Goal: Task Accomplishment & Management: Manage account settings

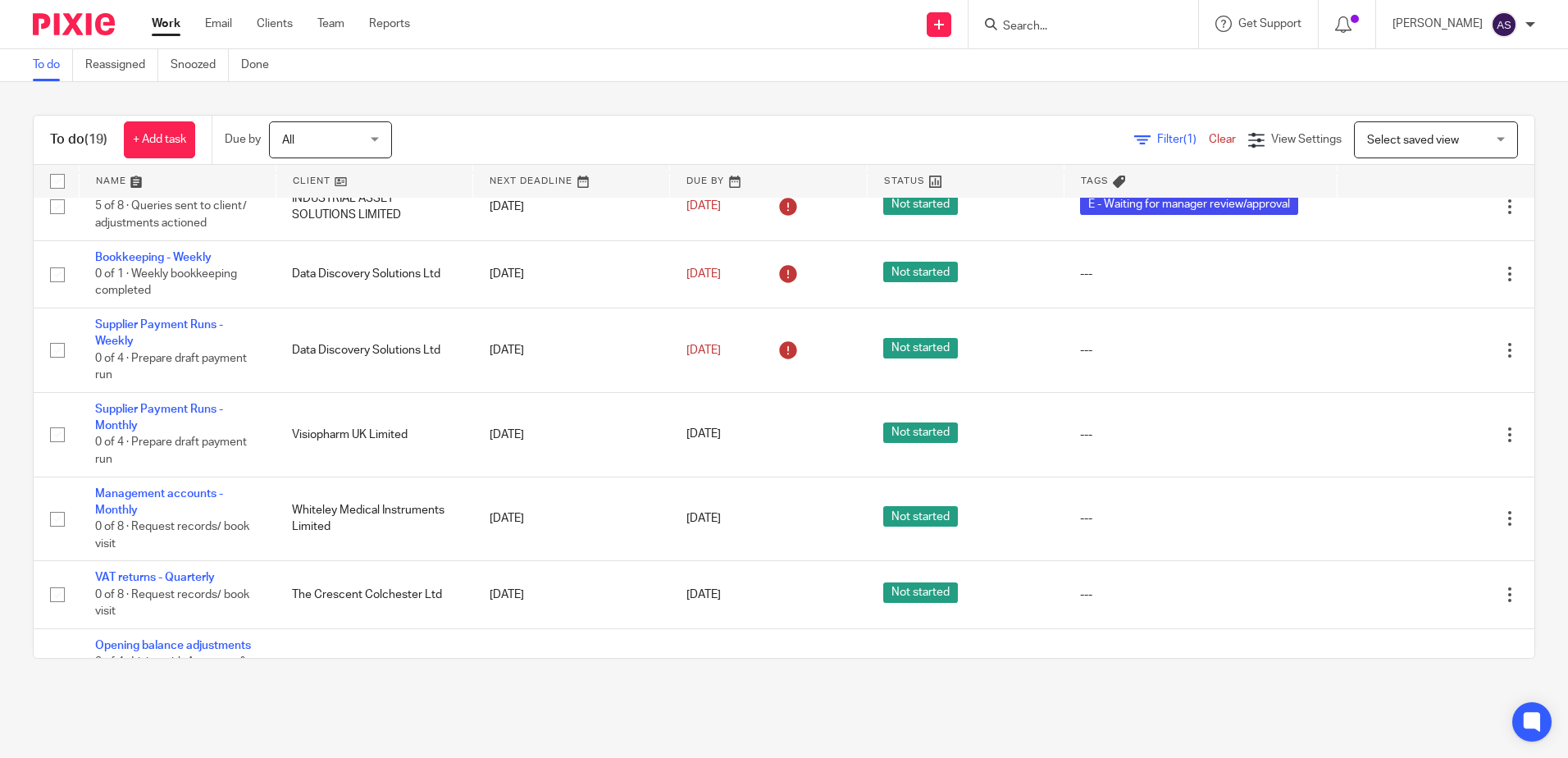
scroll to position [1177, 0]
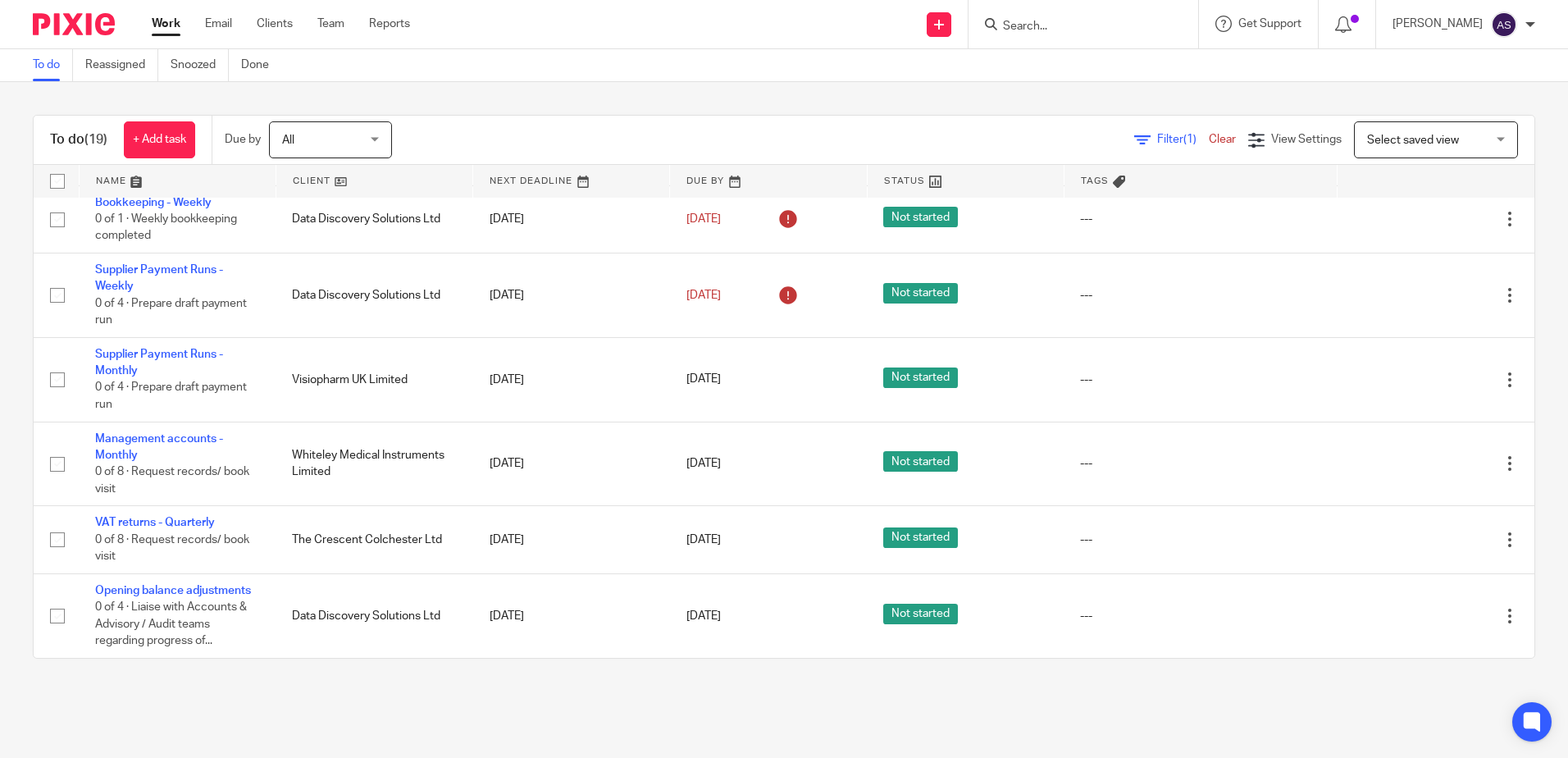
click at [1026, 32] on input "Search" at bounding box center [1075, 27] width 148 height 15
type input "15"
click at [1074, 45] on div "15 Gifts Ltd" at bounding box center [1099, 63] width 230 height 51
click at [1084, 61] on link at bounding box center [1099, 64] width 203 height 25
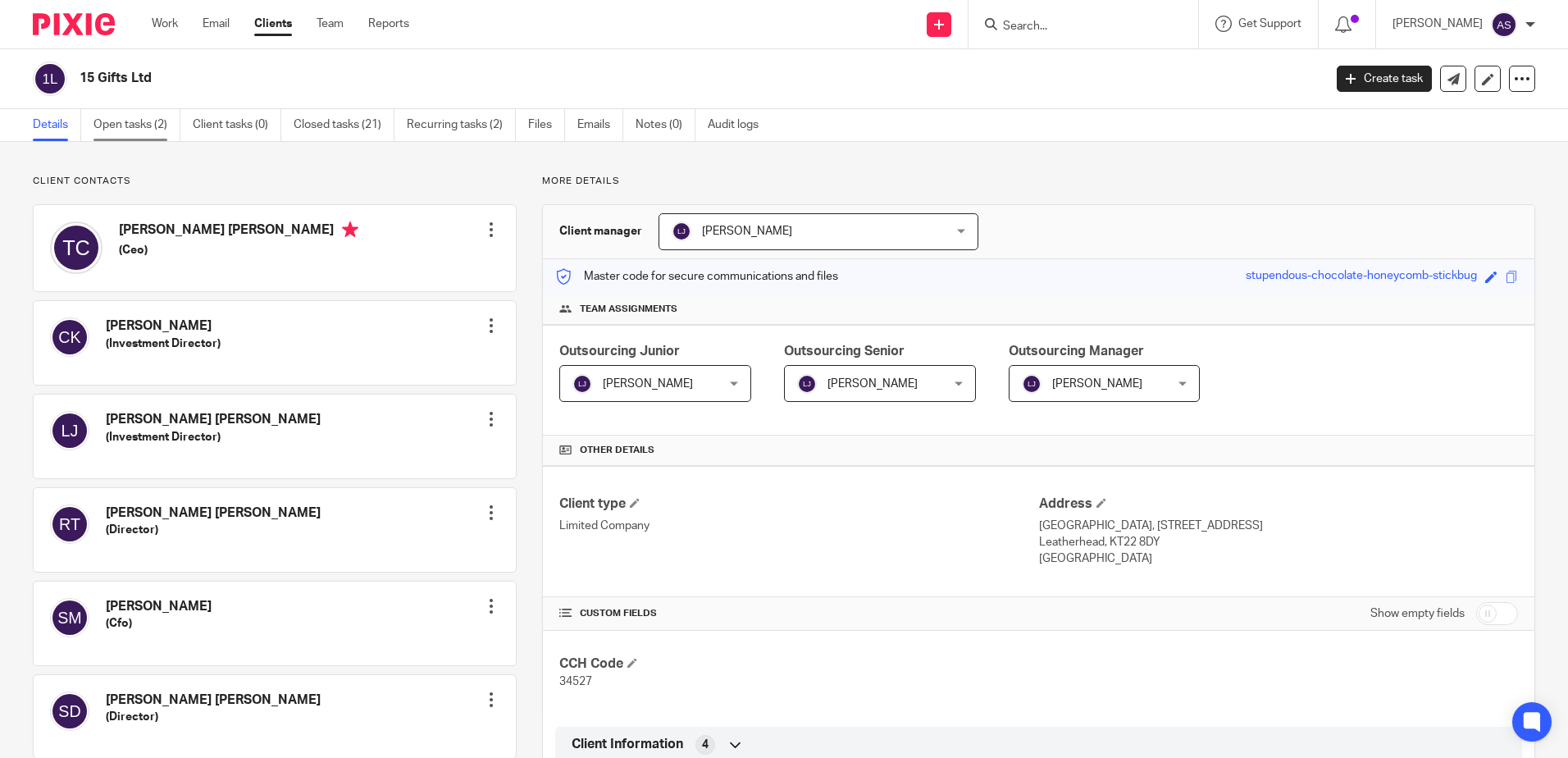
click at [144, 122] on link "Open tasks (2)" at bounding box center [137, 125] width 87 height 32
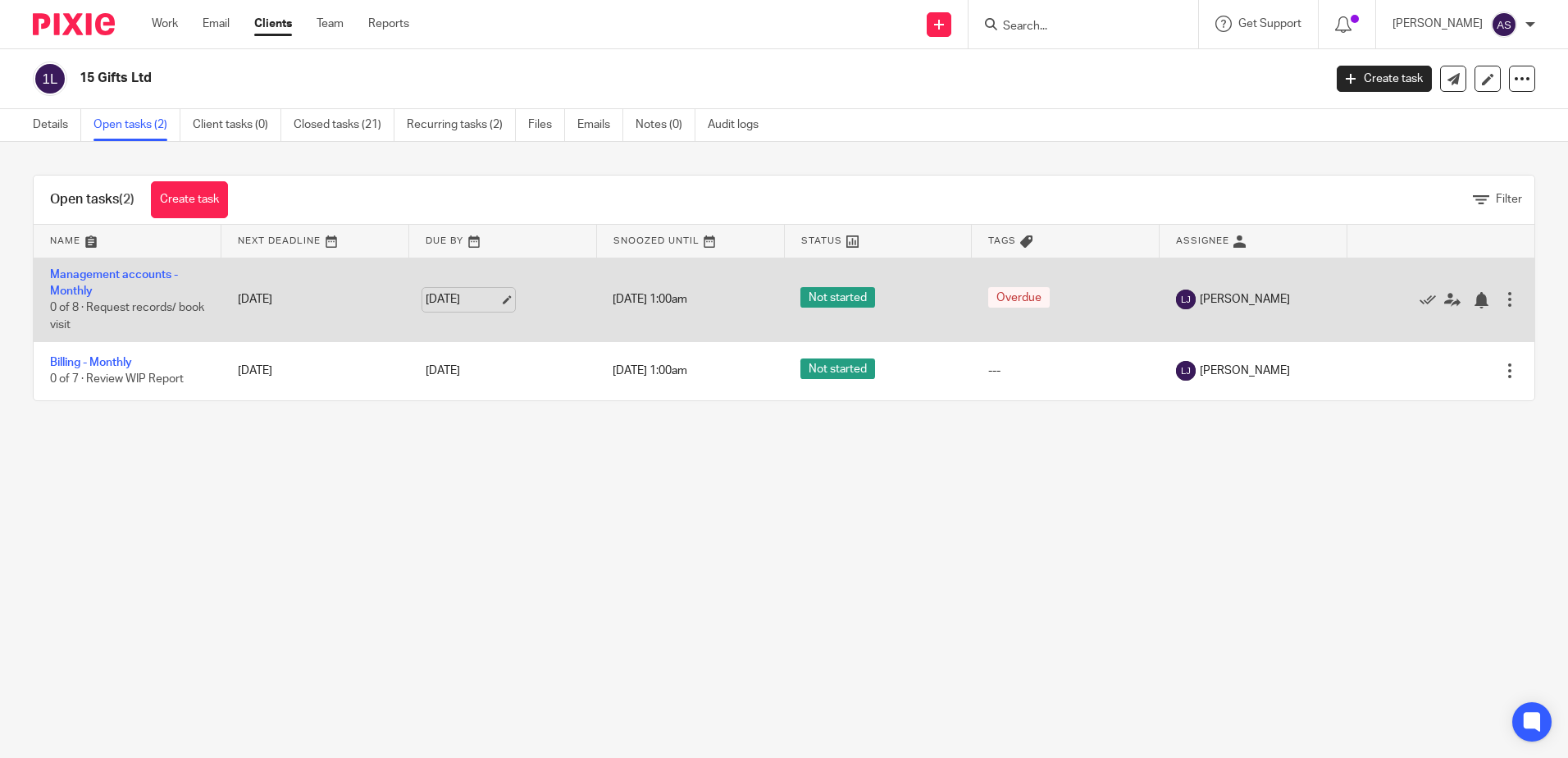
click at [488, 294] on link "[DATE]" at bounding box center [462, 300] width 74 height 17
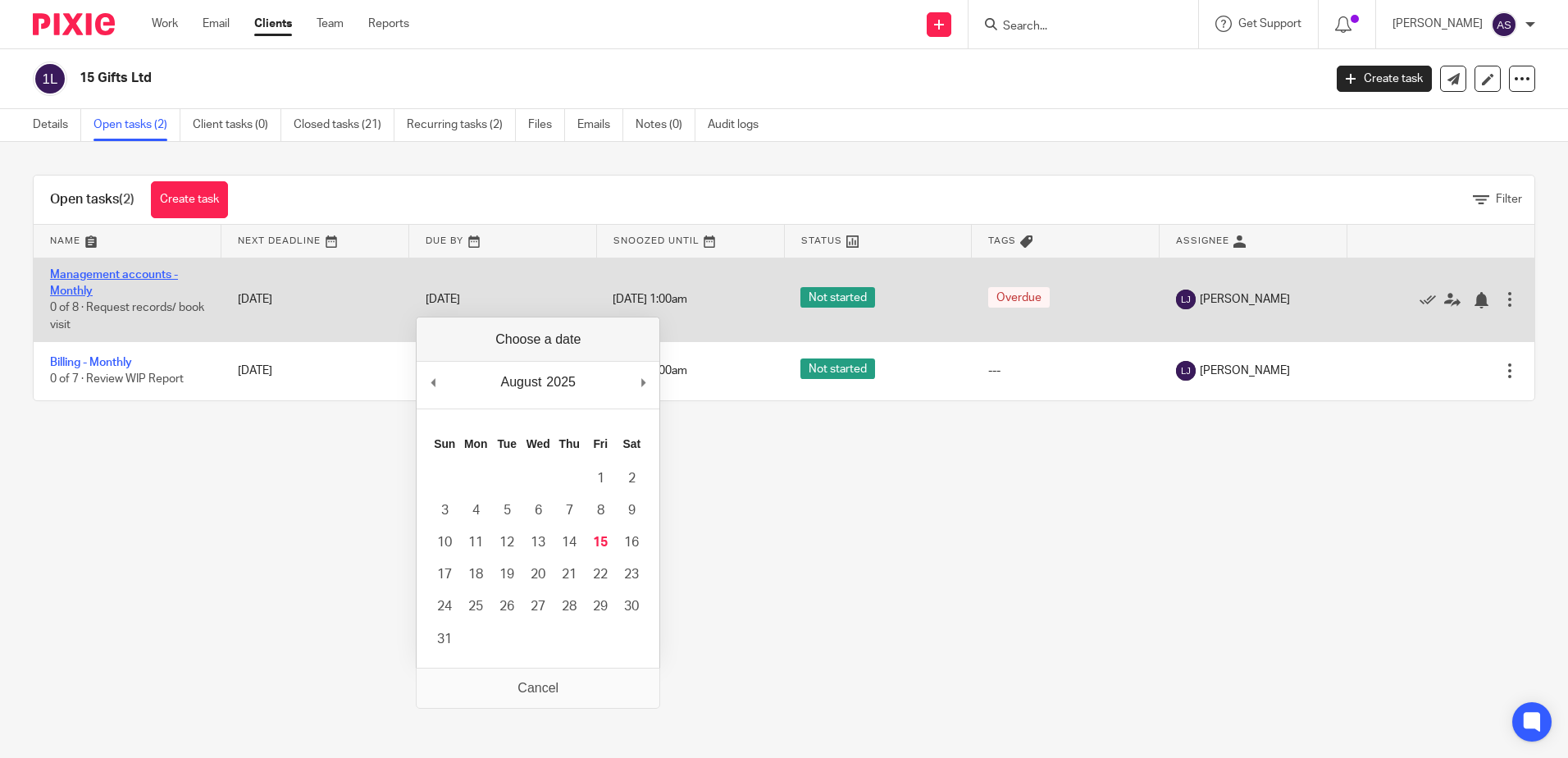
click at [142, 280] on link "Management accounts - Monthly" at bounding box center [113, 283] width 128 height 27
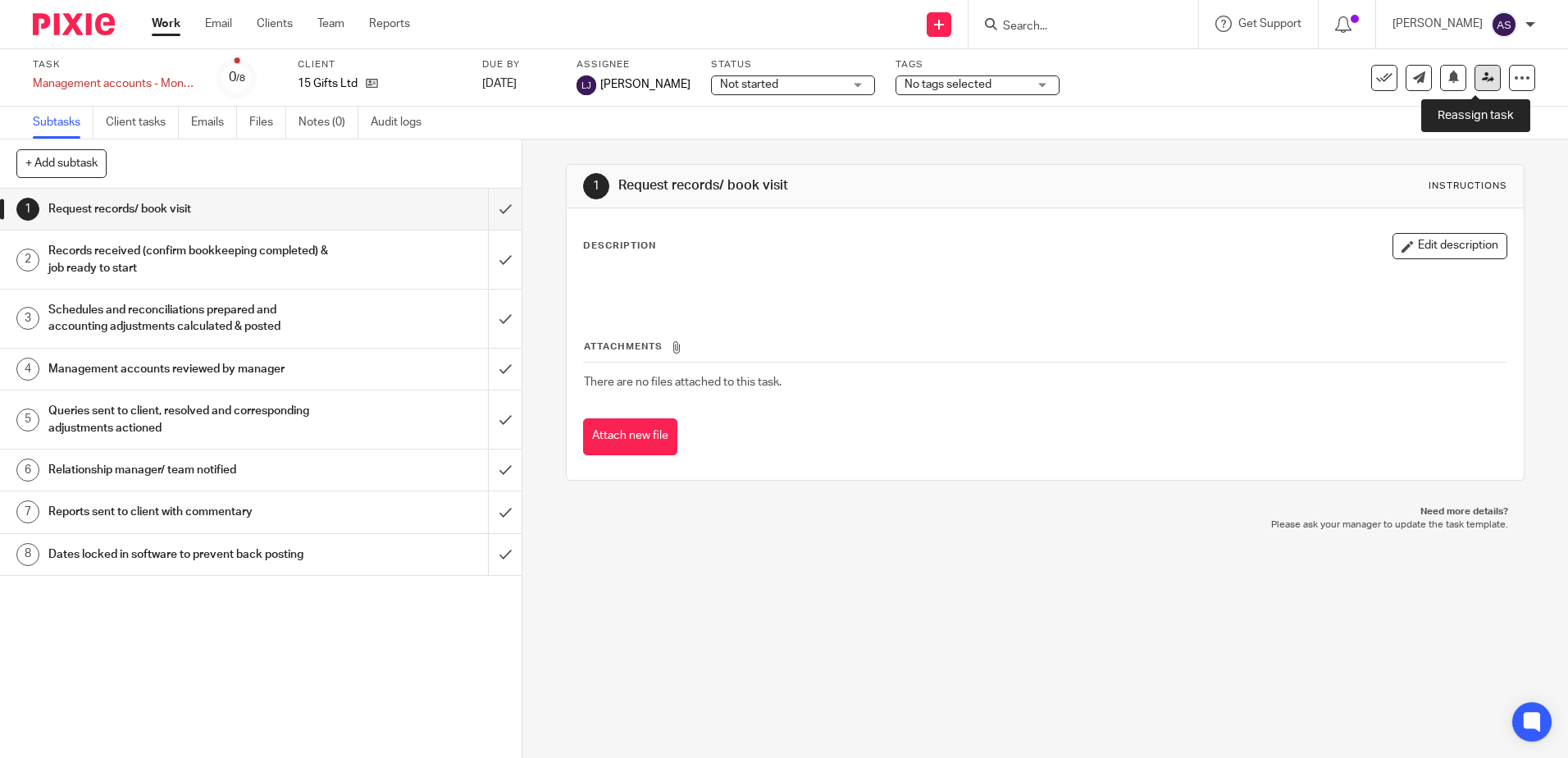
click at [1480, 86] on link at bounding box center [1488, 78] width 27 height 27
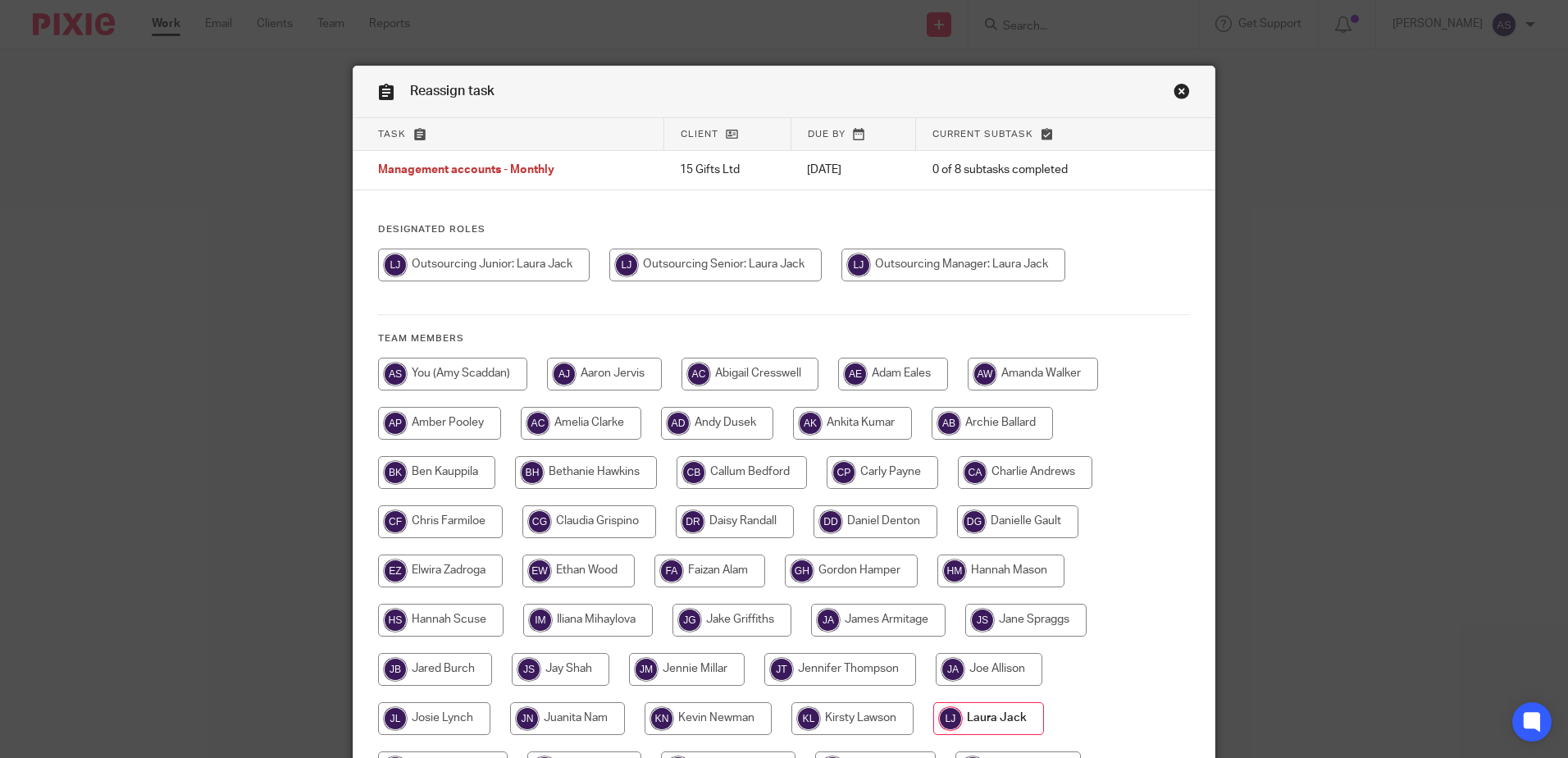
click at [489, 370] on input "radio" at bounding box center [453, 373] width 149 height 33
radio input "true"
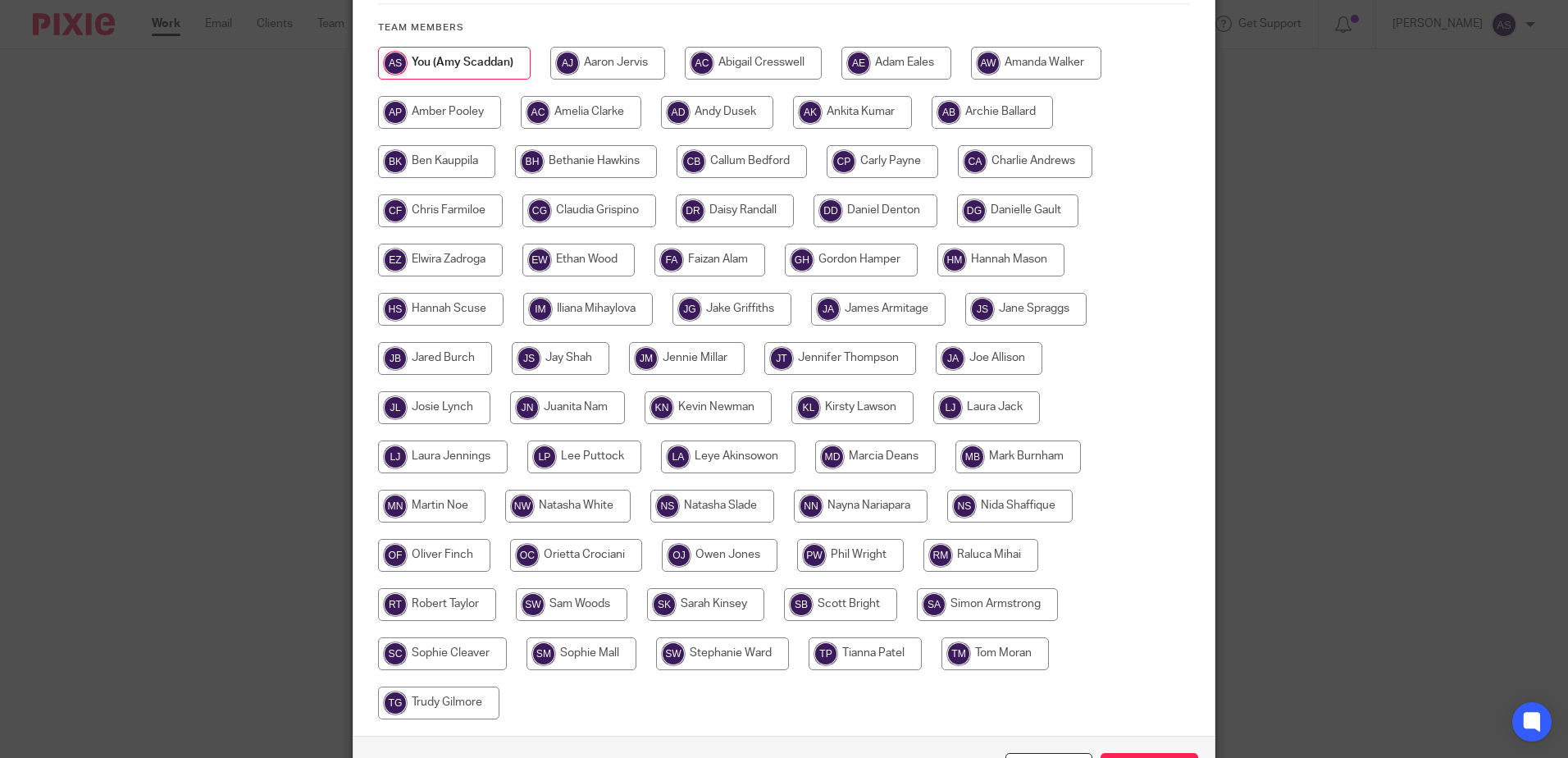
scroll to position [328, 0]
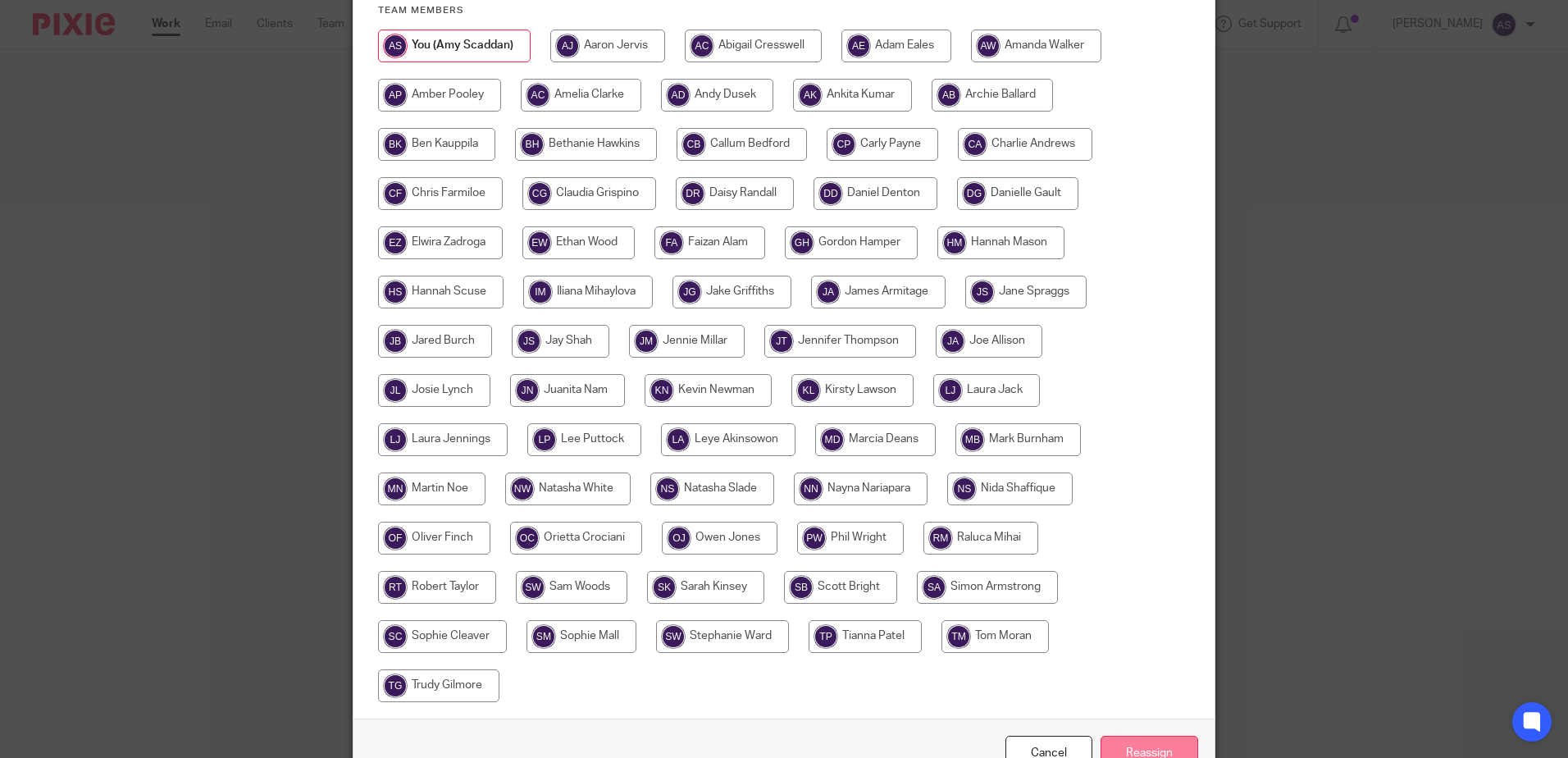
click at [1145, 751] on input "Reassign" at bounding box center [1150, 754] width 98 height 35
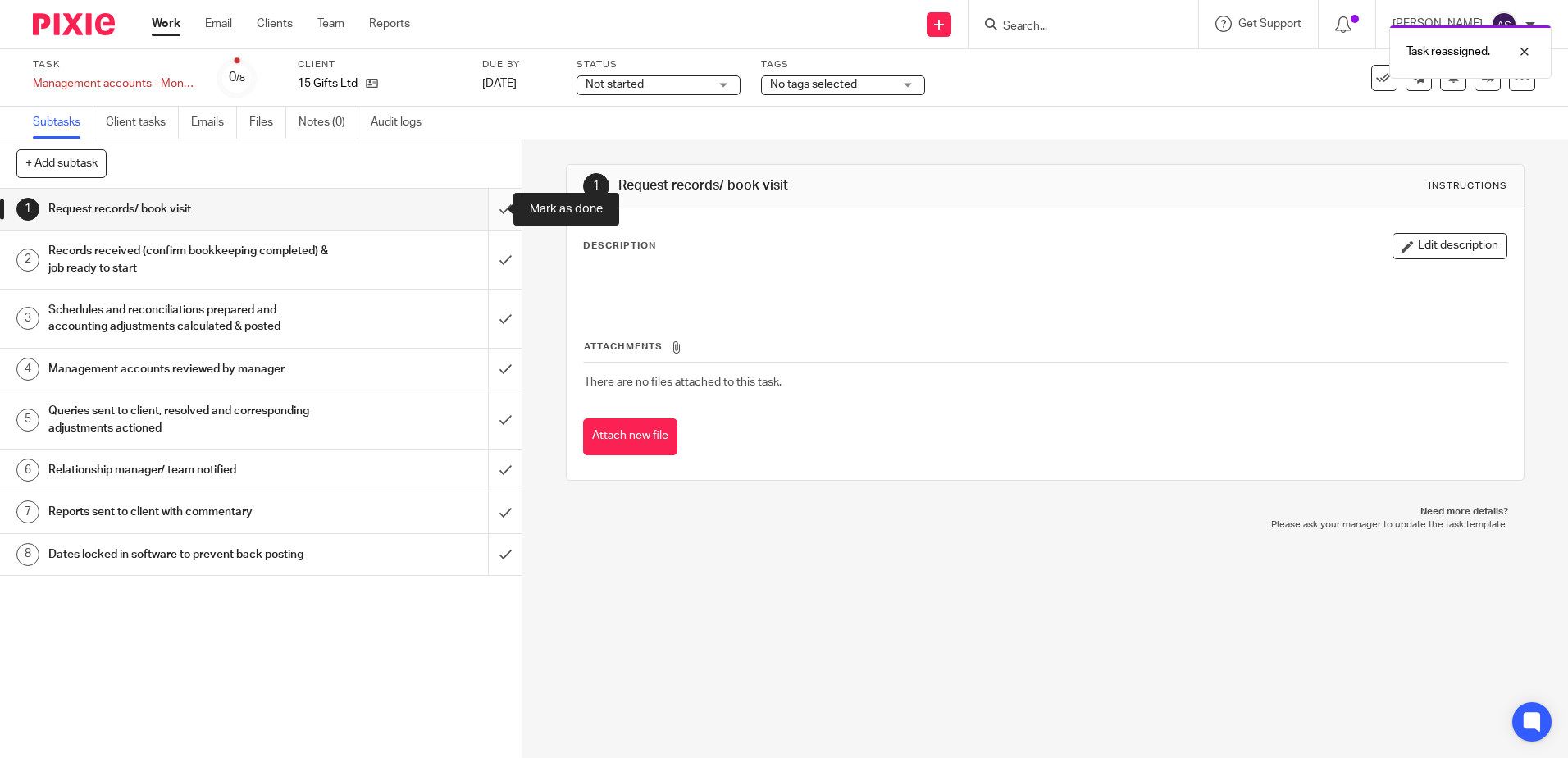
click at [495, 216] on input "submit" at bounding box center [261, 209] width 522 height 41
drag, startPoint x: 500, startPoint y: 270, endPoint x: 503, endPoint y: 312, distance: 42.1
click at [500, 272] on input "submit" at bounding box center [261, 260] width 522 height 59
click at [503, 324] on input "submit" at bounding box center [261, 319] width 522 height 59
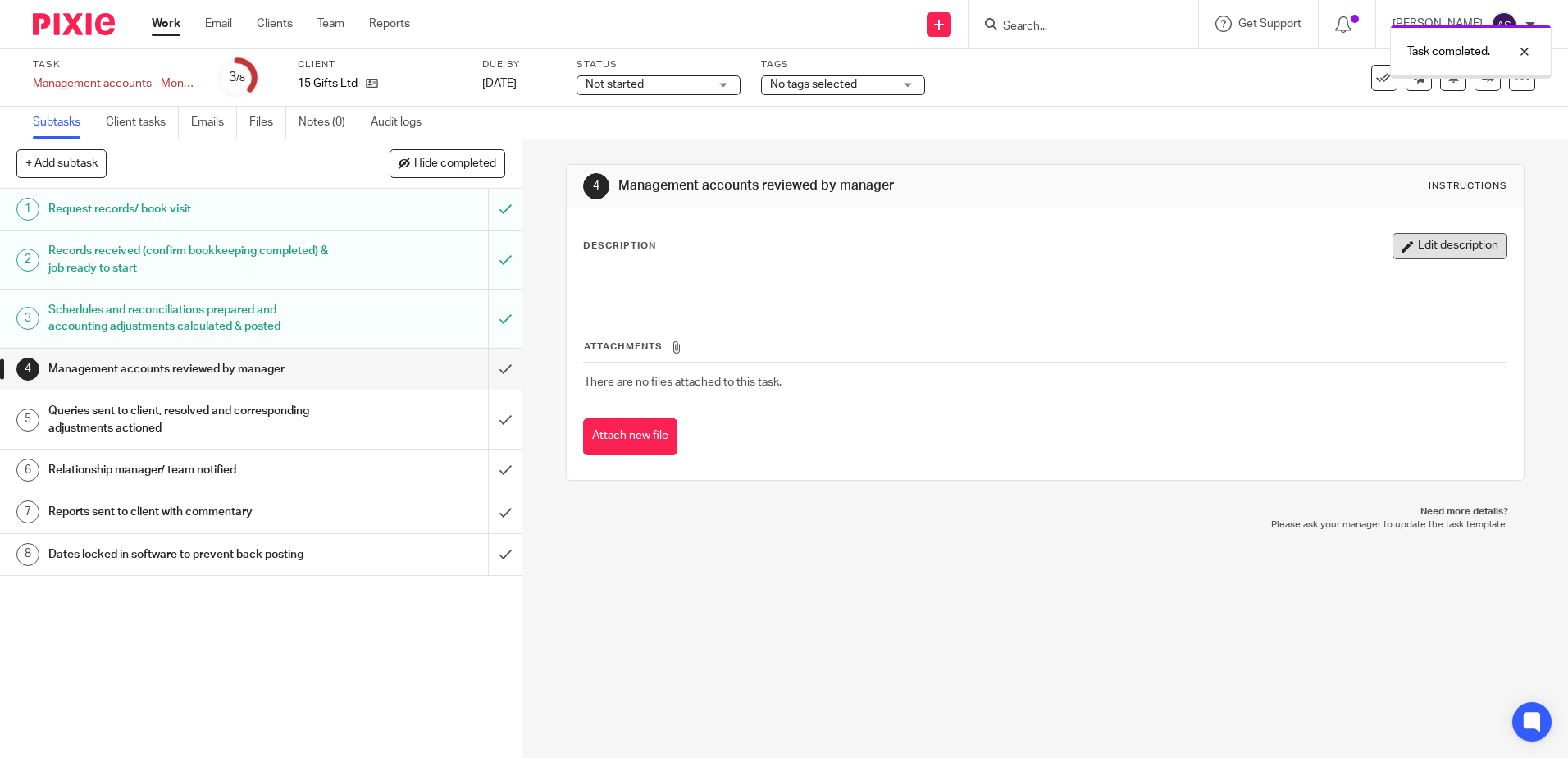
click at [1408, 243] on button "Edit description" at bounding box center [1450, 246] width 115 height 27
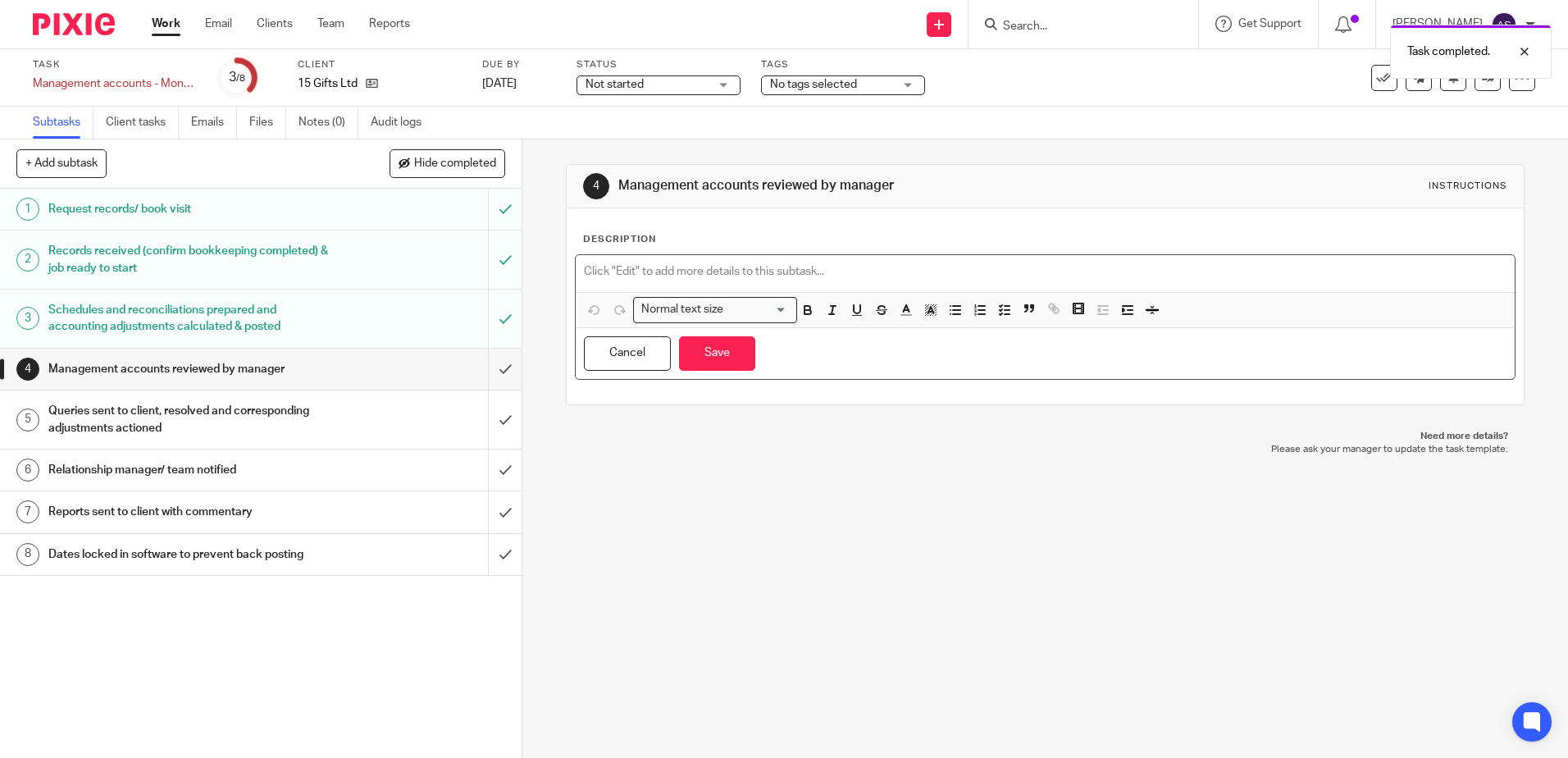
click at [733, 278] on p at bounding box center [1045, 271] width 922 height 17
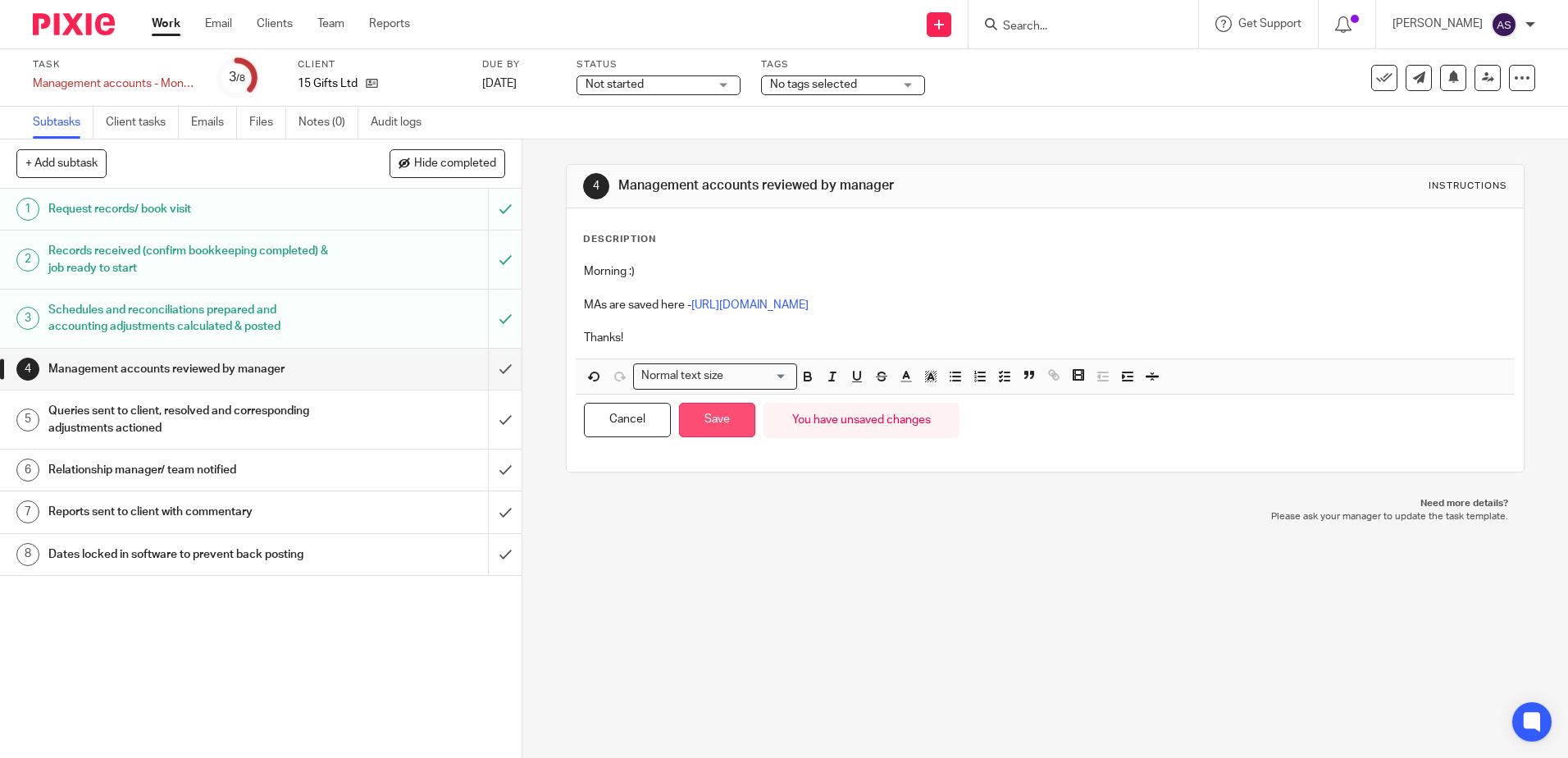
click at [728, 431] on button "Save" at bounding box center [717, 420] width 76 height 35
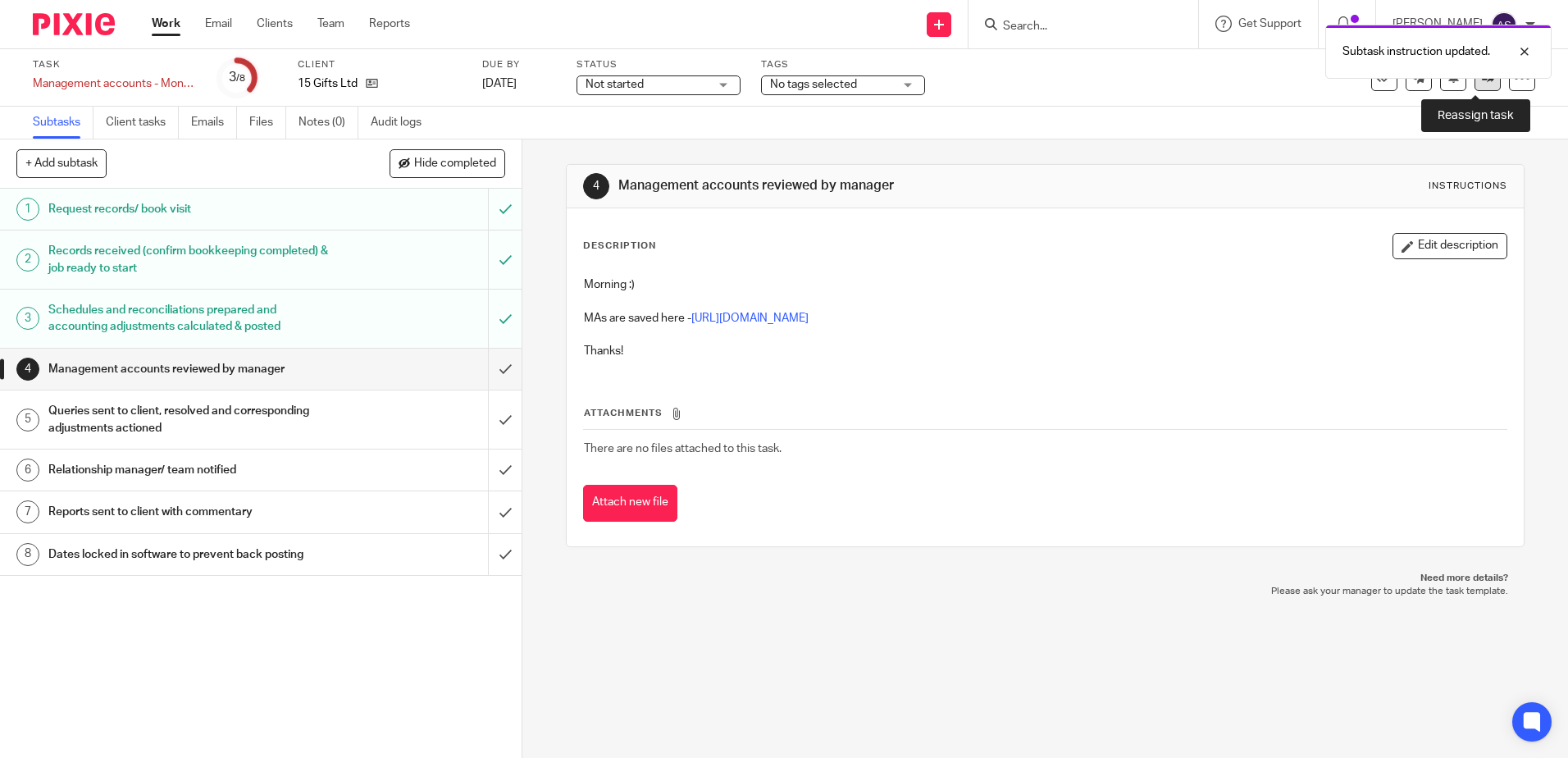
click at [1475, 90] on link at bounding box center [1488, 78] width 27 height 27
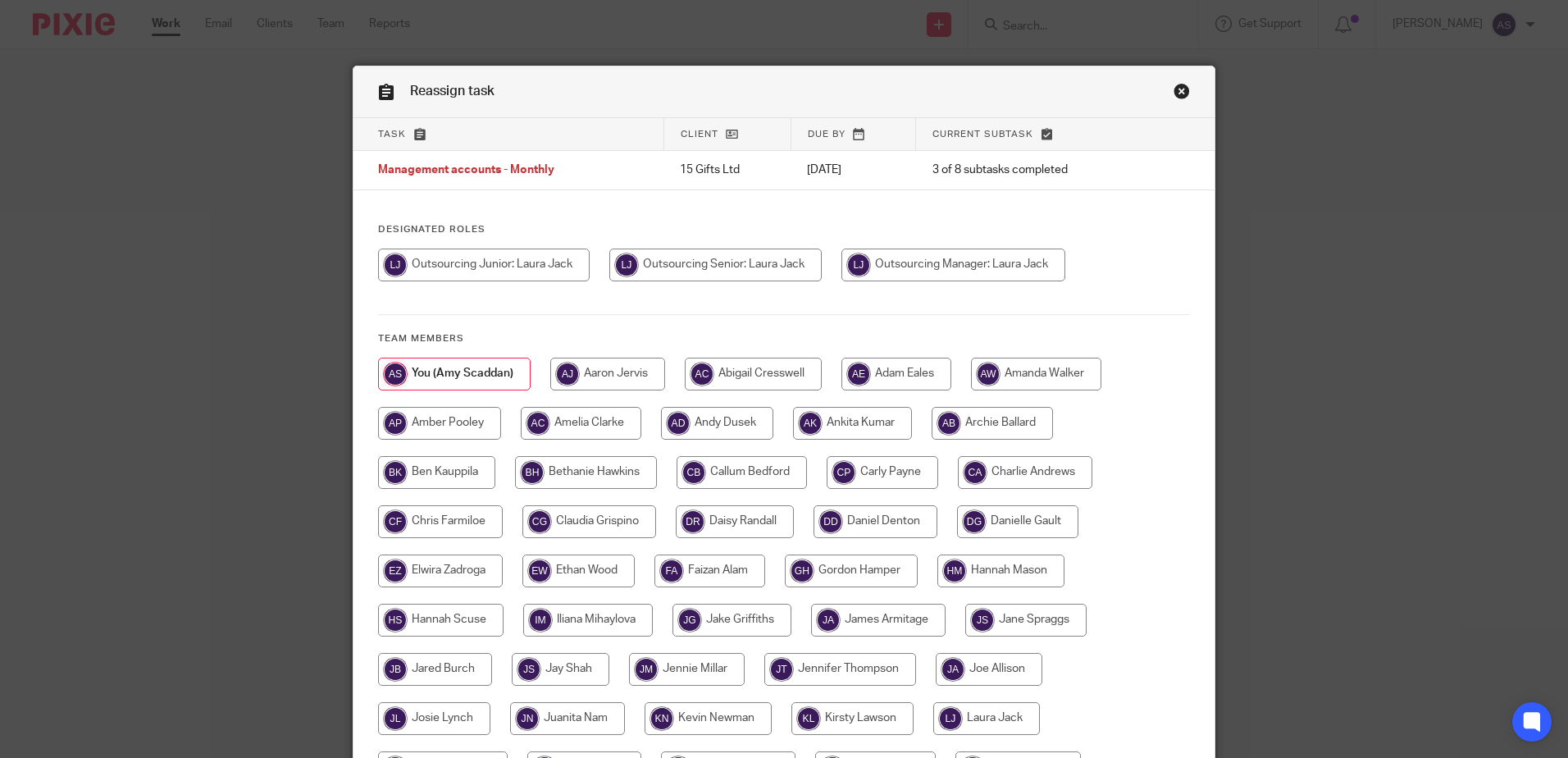
click at [745, 272] on input "radio" at bounding box center [716, 264] width 213 height 33
radio input "true"
click at [868, 268] on input "radio" at bounding box center [957, 264] width 224 height 33
radio input "true"
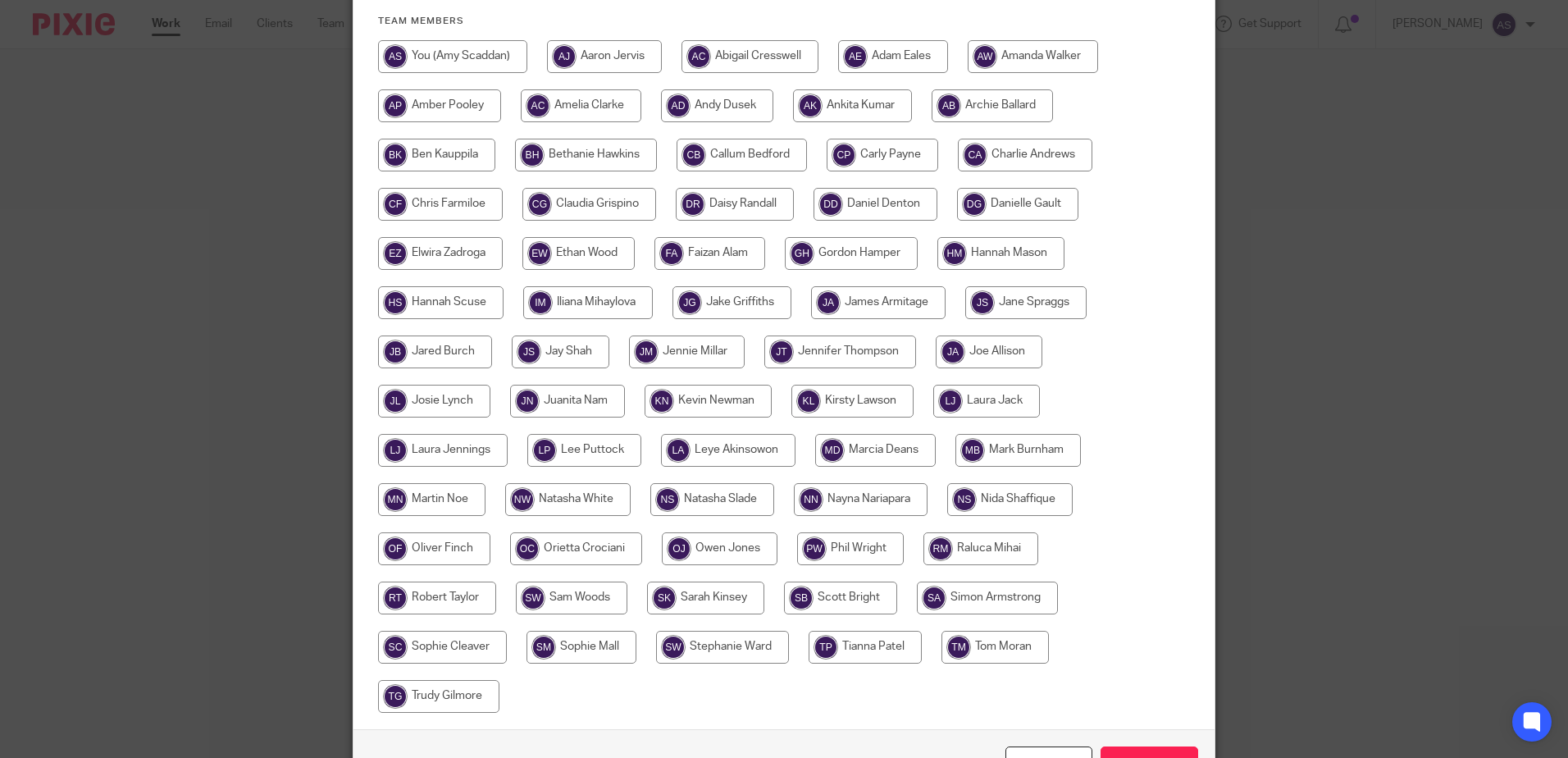
scroll to position [328, 0]
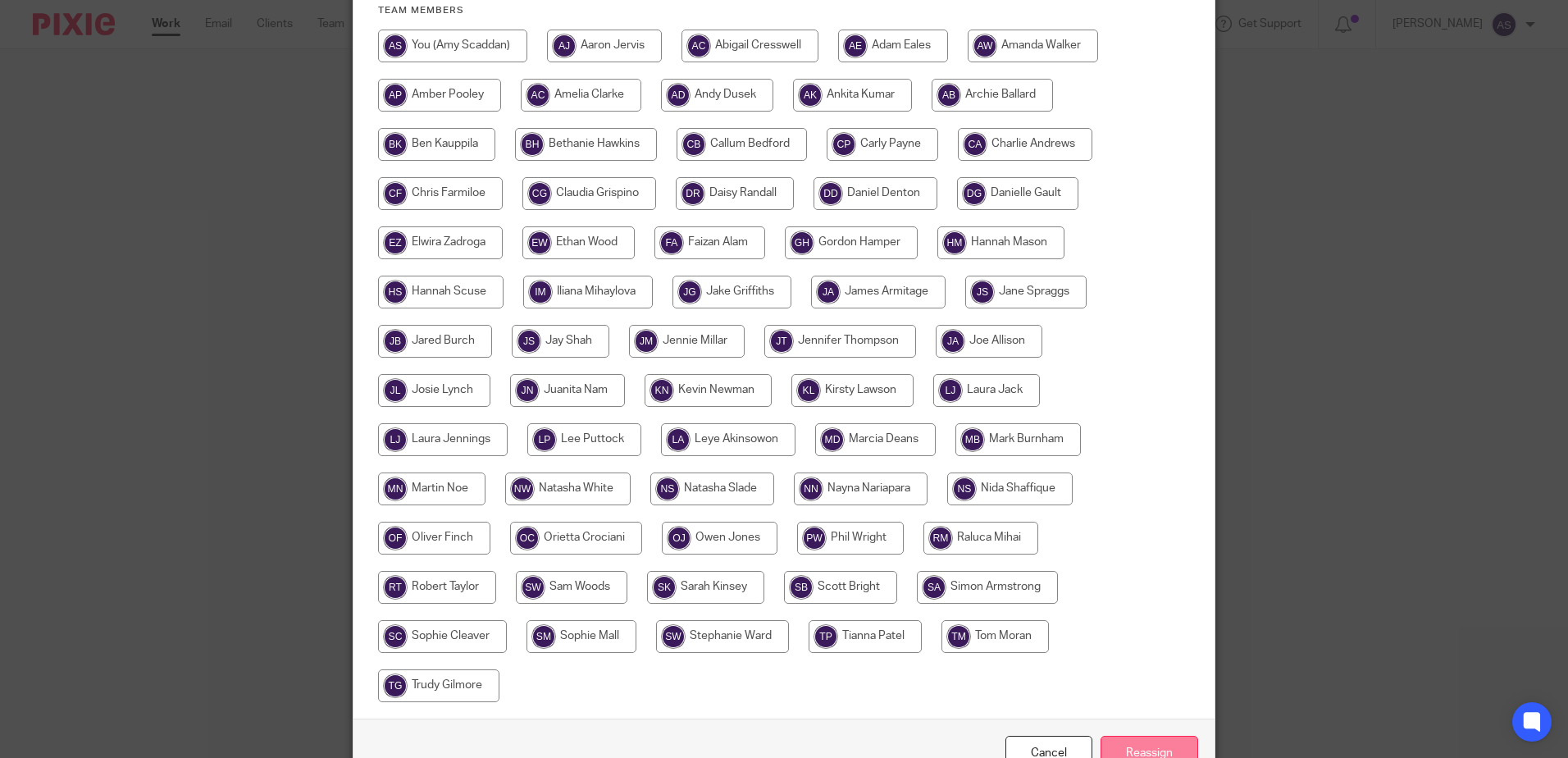
click at [1163, 746] on input "Reassign" at bounding box center [1150, 754] width 98 height 35
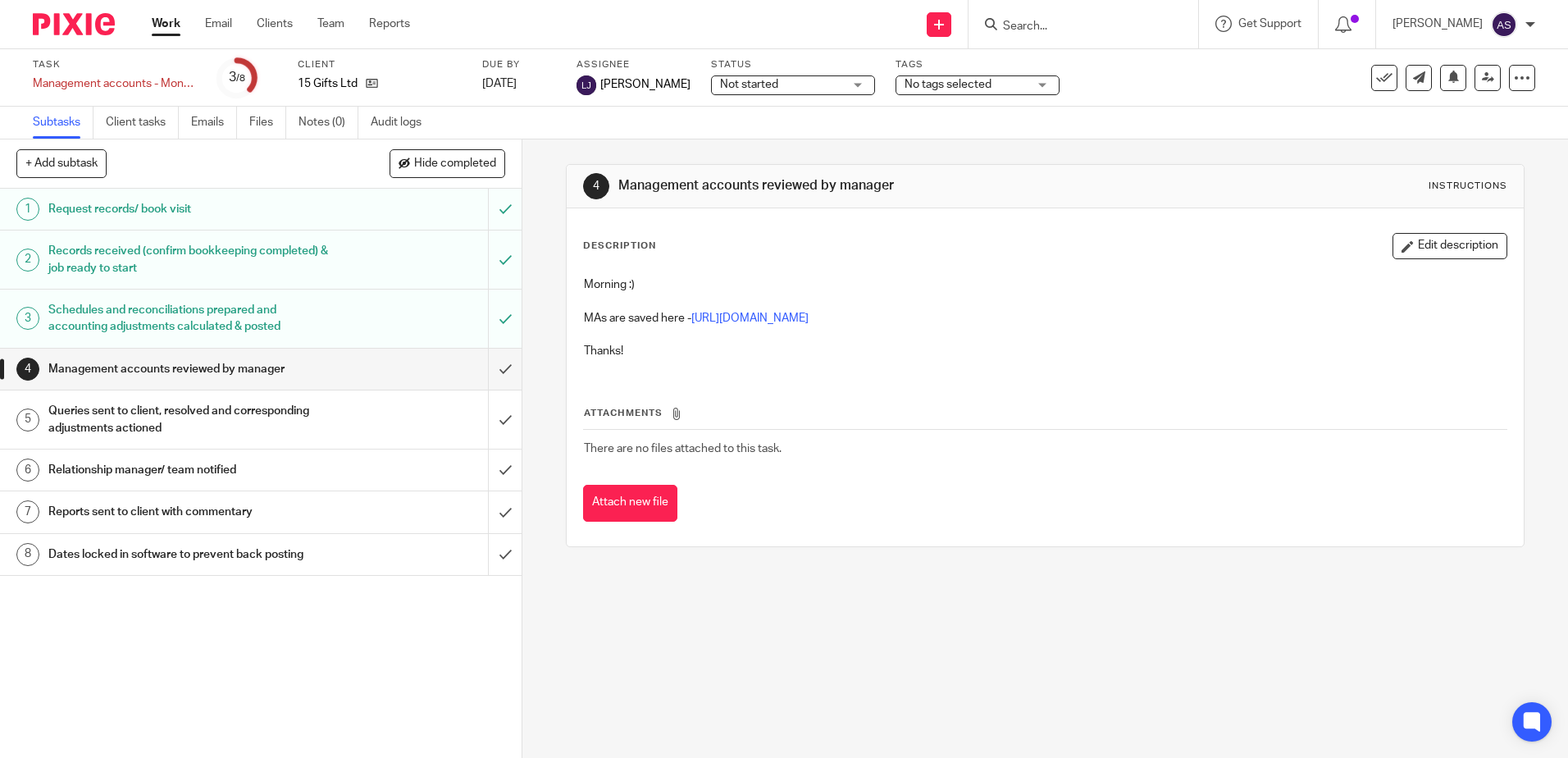
click at [741, 654] on div "4 Management accounts reviewed by manager Instructions Description Edit descrip…" at bounding box center [1045, 449] width 1046 height 619
click at [266, 27] on link "Clients" at bounding box center [275, 24] width 36 height 17
